Goal: Download file/media

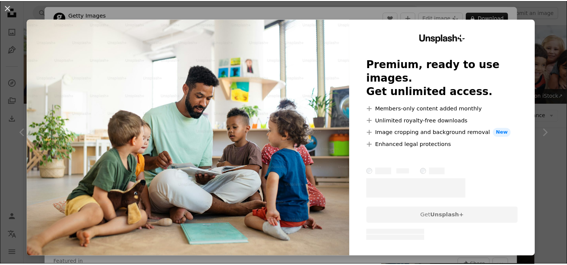
scroll to position [225, 0]
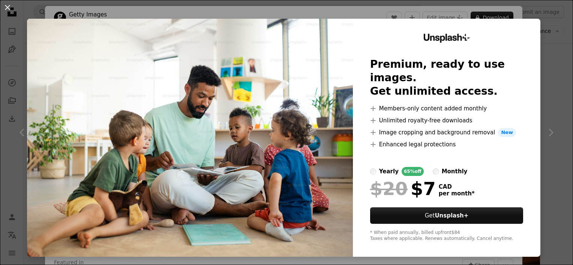
click at [358, 10] on div "An X shape Unsplash+ Premium, ready to use images. Get unlimited access. A plus…" at bounding box center [286, 132] width 573 height 265
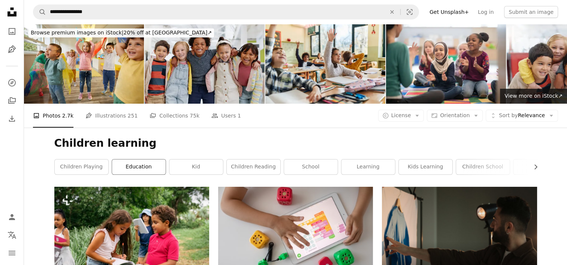
click at [145, 168] on link "education" at bounding box center [139, 167] width 54 height 15
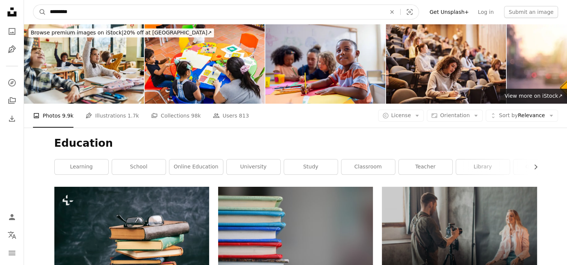
click at [51, 12] on input "*********" at bounding box center [215, 12] width 338 height 14
type input "**********"
click at [33, 5] on button "A magnifying glass" at bounding box center [39, 12] width 13 height 14
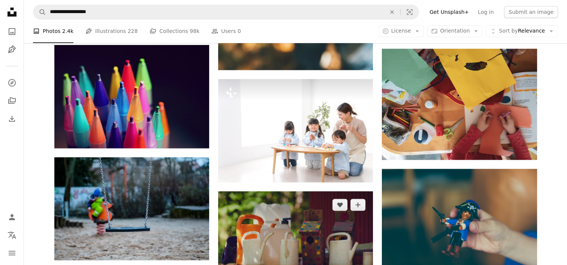
scroll to position [525, 0]
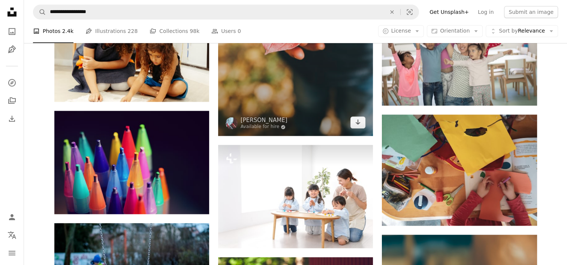
click at [303, 121] on img at bounding box center [295, 20] width 155 height 232
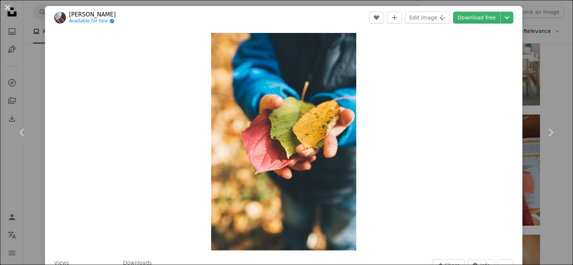
click at [7, 7] on button "An X shape" at bounding box center [7, 7] width 9 height 9
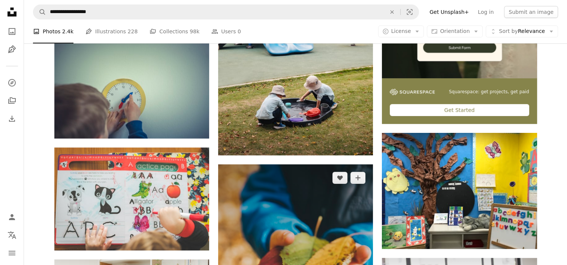
scroll to position [262, 0]
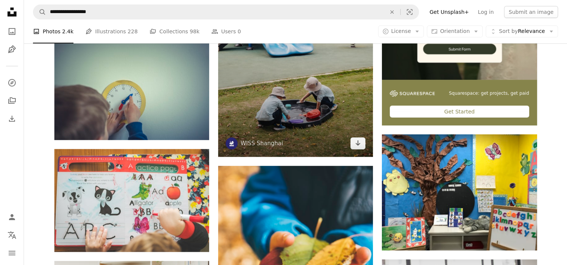
click at [325, 96] on img at bounding box center [295, 41] width 155 height 232
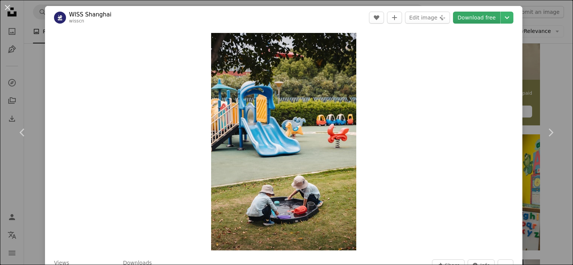
click at [466, 20] on link "Download free" at bounding box center [476, 18] width 47 height 12
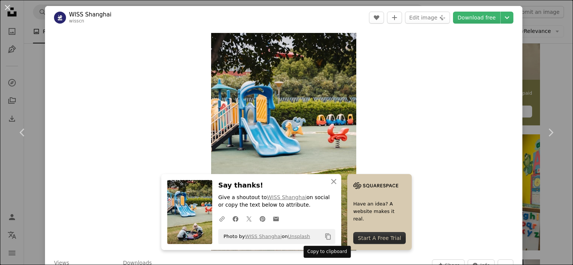
click at [327, 238] on icon "Copy content" at bounding box center [328, 237] width 7 height 7
click at [9, 8] on button "An X shape" at bounding box center [7, 7] width 9 height 9
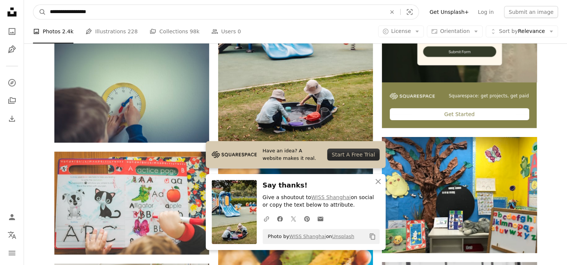
scroll to position [242, 0]
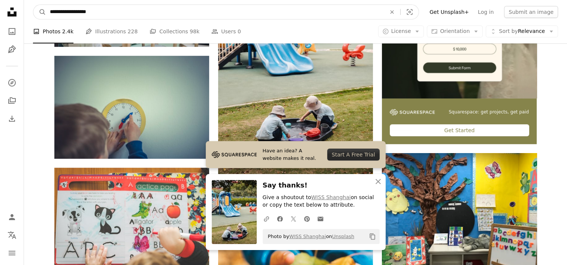
drag, startPoint x: 106, startPoint y: 16, endPoint x: 0, endPoint y: 4, distance: 106.8
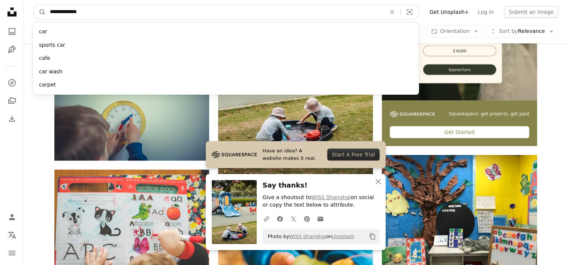
type input "**********"
click at [33, 5] on button "A magnifying glass" at bounding box center [39, 12] width 13 height 14
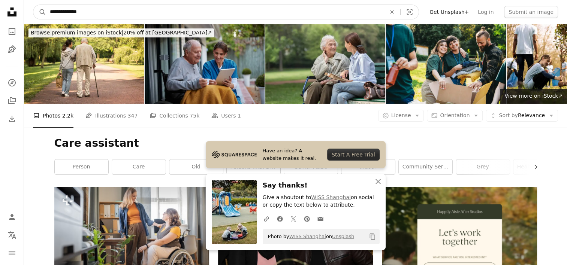
click at [50, 12] on input "**********" at bounding box center [215, 12] width 338 height 14
type input "**********"
click at [33, 5] on button "A magnifying glass" at bounding box center [39, 12] width 13 height 14
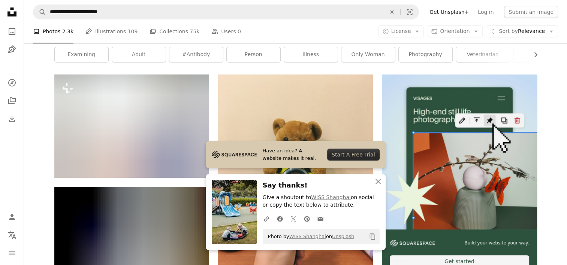
scroll to position [150, 0]
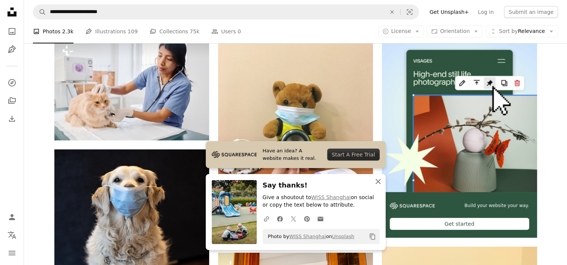
click at [376, 181] on icon "An X shape" at bounding box center [378, 181] width 9 height 9
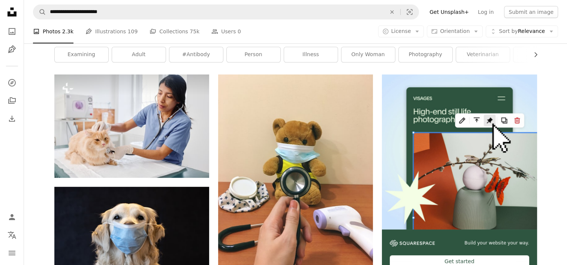
scroll to position [75, 0]
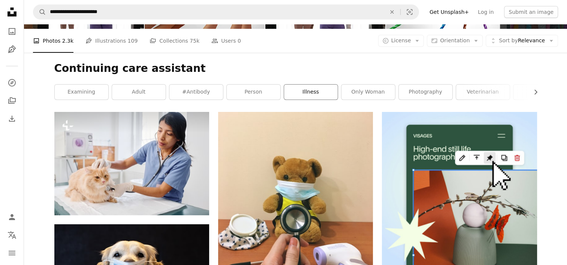
click at [318, 91] on link "illness" at bounding box center [311, 92] width 54 height 15
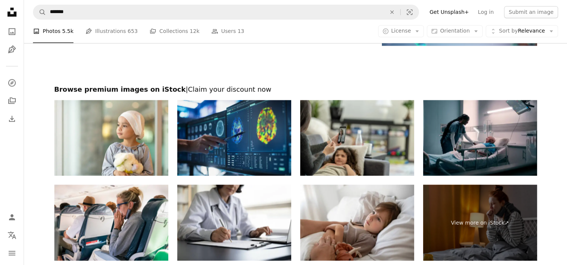
scroll to position [1237, 0]
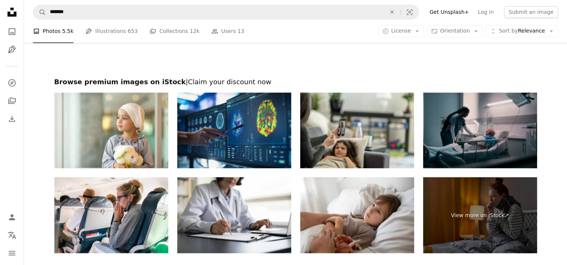
click at [467, 151] on img at bounding box center [480, 131] width 114 height 76
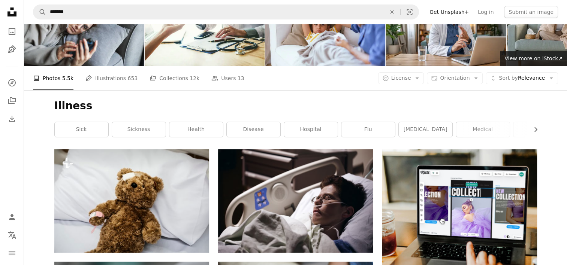
scroll to position [0, 0]
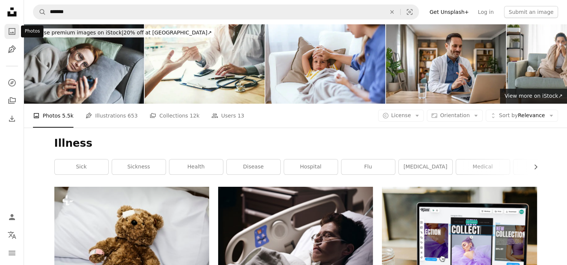
click at [12, 31] on icon "A photo" at bounding box center [11, 31] width 9 height 9
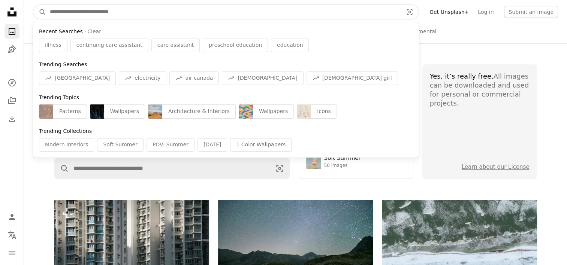
click at [139, 16] on input "Find visuals sitewide" at bounding box center [223, 12] width 355 height 14
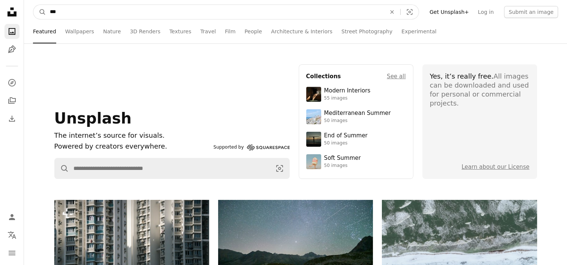
type input "***"
click at [33, 5] on button "A magnifying glass" at bounding box center [39, 12] width 13 height 14
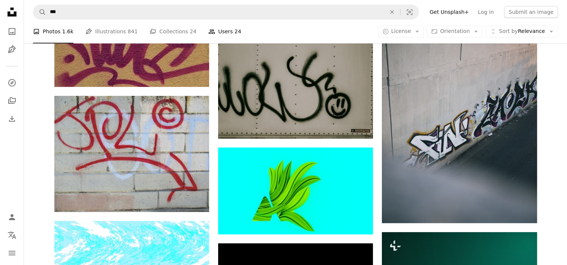
scroll to position [337, 0]
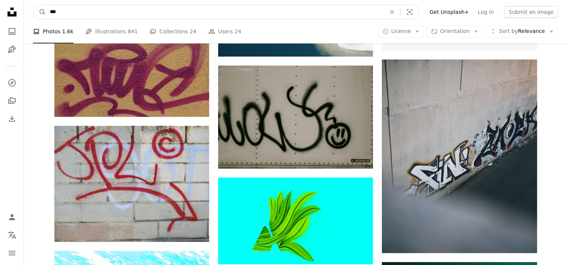
drag, startPoint x: 61, startPoint y: 13, endPoint x: 9, endPoint y: 6, distance: 53.0
type input "*******"
click button "A magnifying glass" at bounding box center [39, 12] width 13 height 14
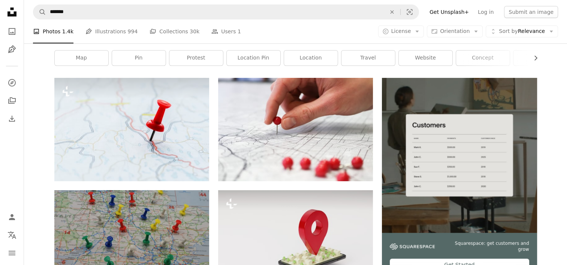
scroll to position [112, 0]
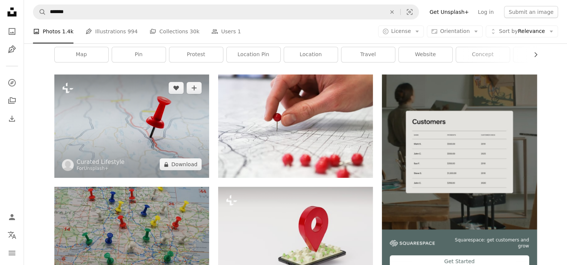
click at [106, 154] on img at bounding box center [131, 126] width 155 height 103
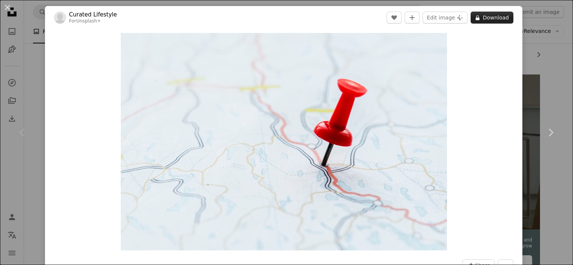
click at [495, 16] on button "A lock Download" at bounding box center [491, 18] width 43 height 12
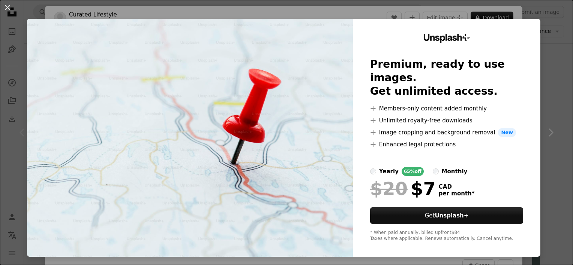
click at [6, 7] on button "An X shape" at bounding box center [7, 7] width 9 height 9
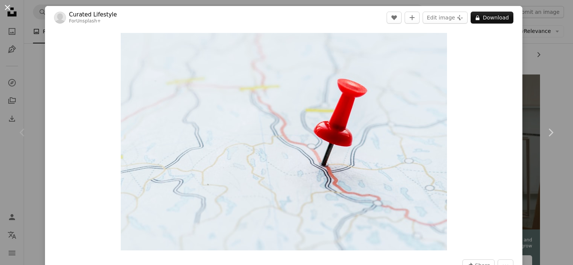
click at [10, 6] on button "An X shape" at bounding box center [7, 7] width 9 height 9
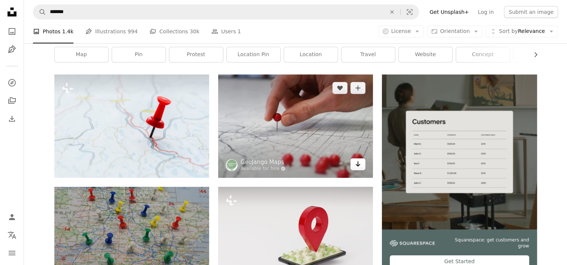
click at [358, 164] on icon "Arrow pointing down" at bounding box center [358, 164] width 6 height 9
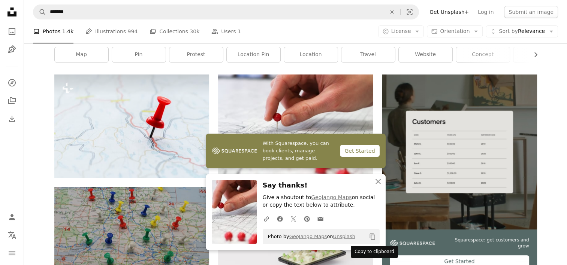
click at [373, 237] on icon "Copy content" at bounding box center [372, 237] width 7 height 7
